Goal: Navigation & Orientation: Find specific page/section

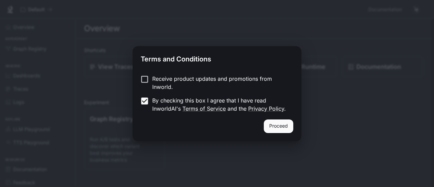
click at [277, 129] on button "Proceed" at bounding box center [278, 126] width 29 height 14
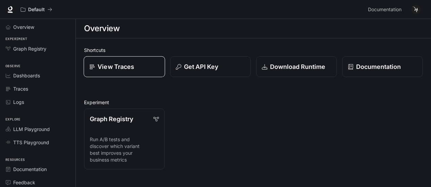
click at [133, 70] on p "View Traces" at bounding box center [116, 66] width 37 height 9
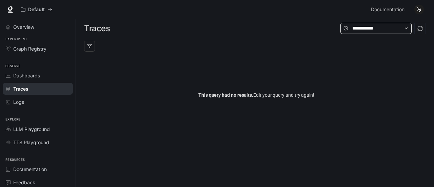
click at [405, 33] on span at bounding box center [375, 28] width 71 height 11
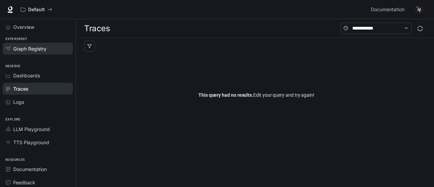
click at [34, 49] on span "Graph Registry" at bounding box center [29, 48] width 33 height 7
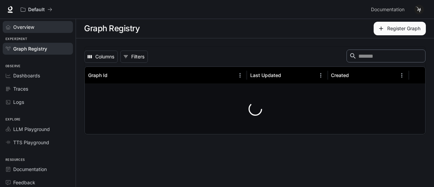
click at [33, 28] on span "Overview" at bounding box center [23, 26] width 21 height 7
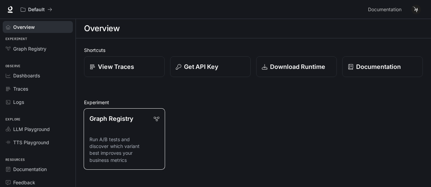
click at [128, 133] on link "Graph Registry Run A/B tests and discover which variant best improves your busi…" at bounding box center [124, 138] width 81 height 61
